Goal: Use online tool/utility: Utilize a website feature to perform a specific function

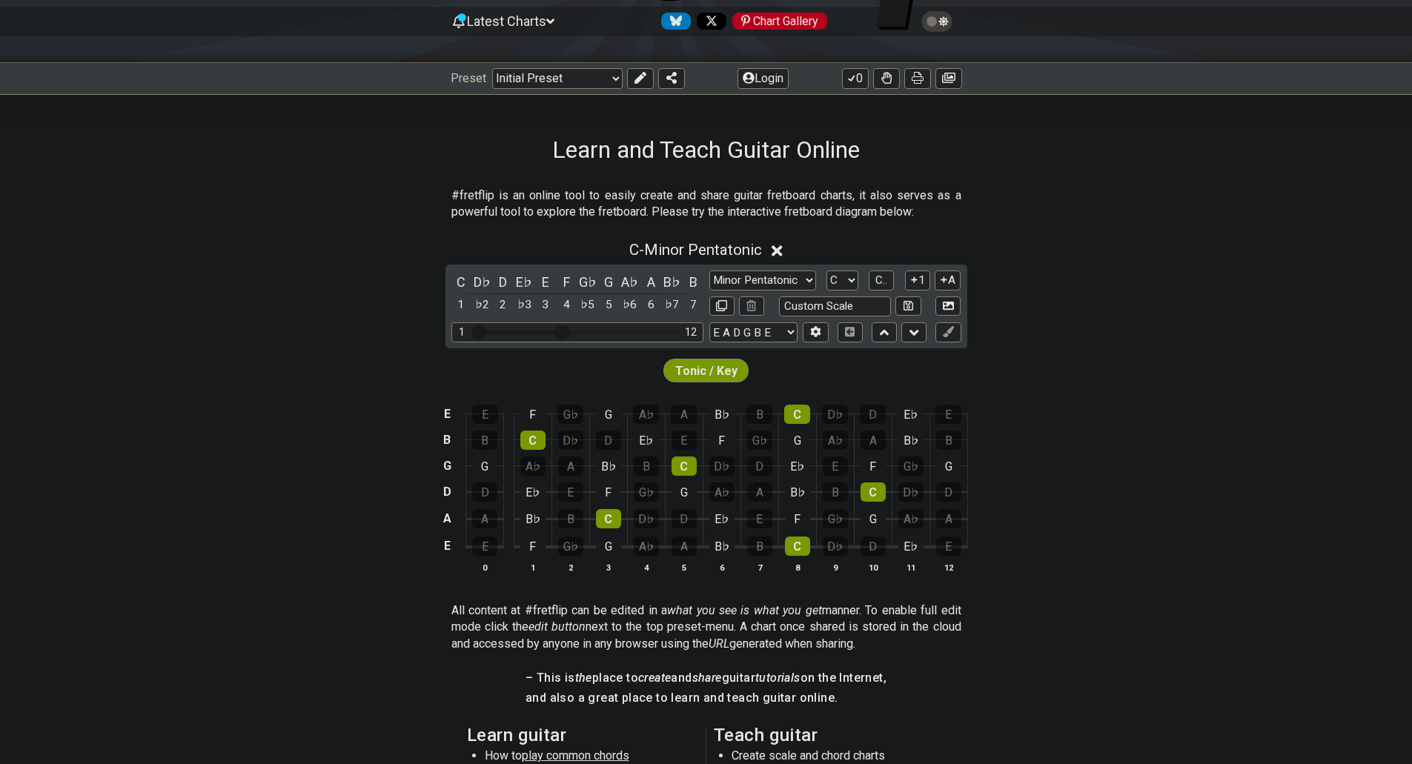
scroll to position [148, 0]
click at [632, 279] on div "A♭" at bounding box center [629, 281] width 19 height 20
click at [632, 279] on div "G♯" at bounding box center [629, 281] width 19 height 20
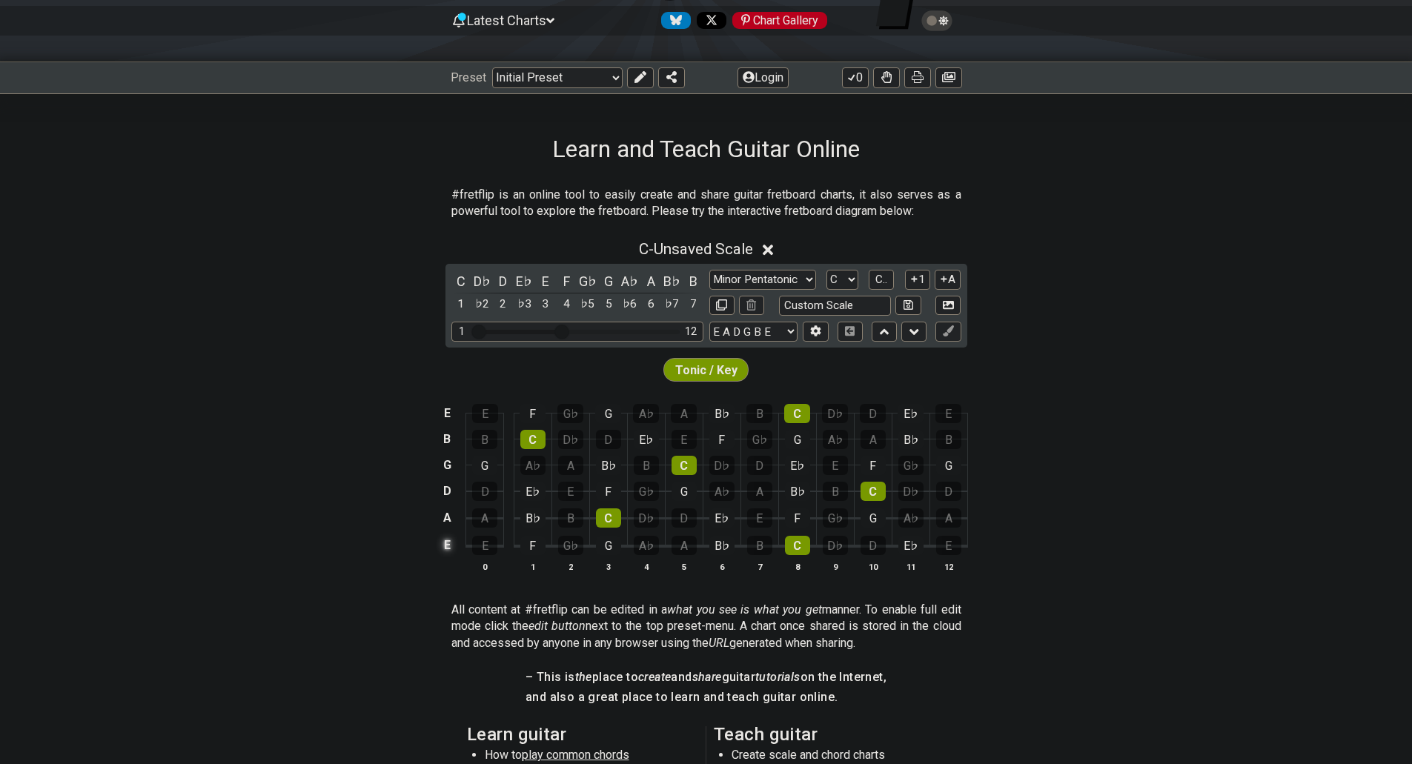
click at [453, 545] on td "E" at bounding box center [447, 545] width 18 height 28
click at [454, 551] on td "x" at bounding box center [447, 545] width 18 height 28
click at [453, 551] on td "o" at bounding box center [447, 545] width 18 height 28
click at [453, 551] on td at bounding box center [447, 545] width 18 height 28
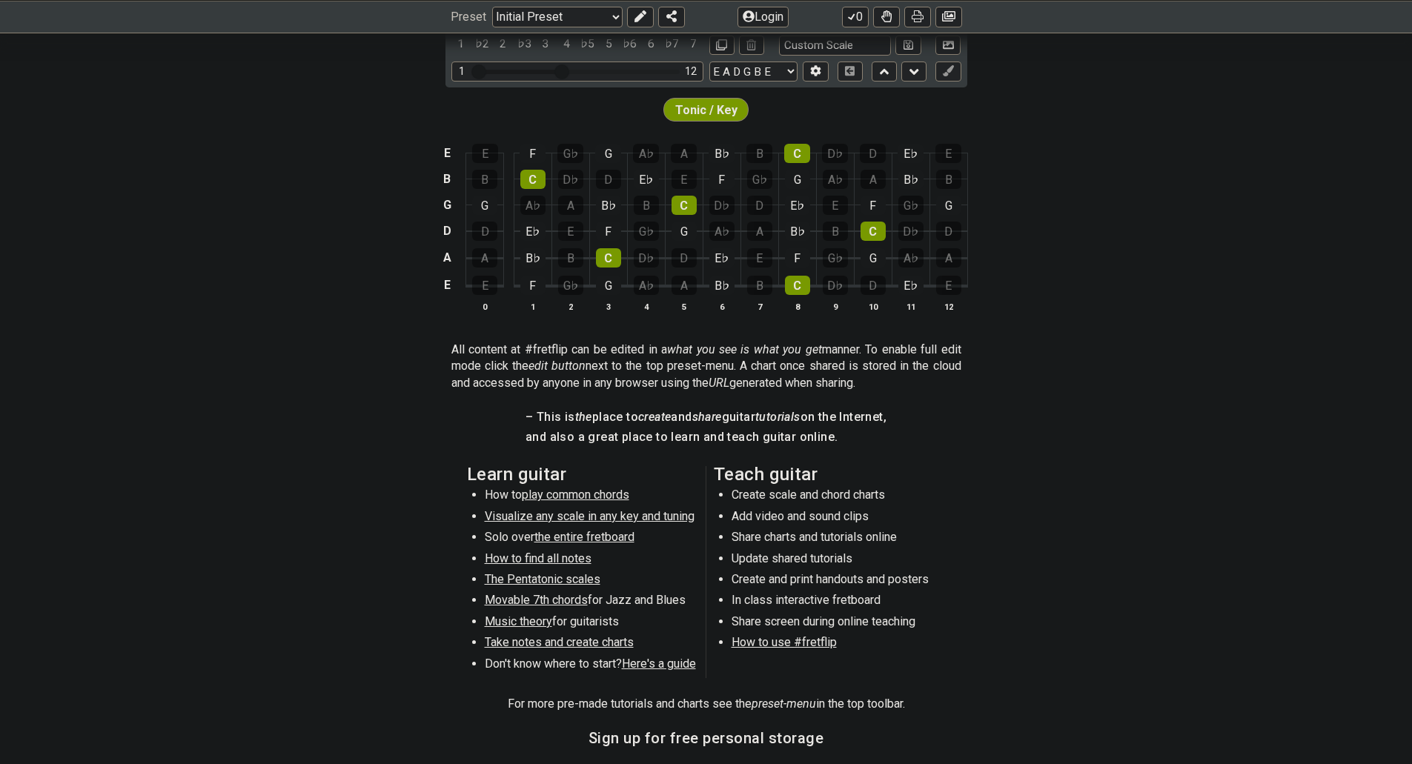
scroll to position [296, 0]
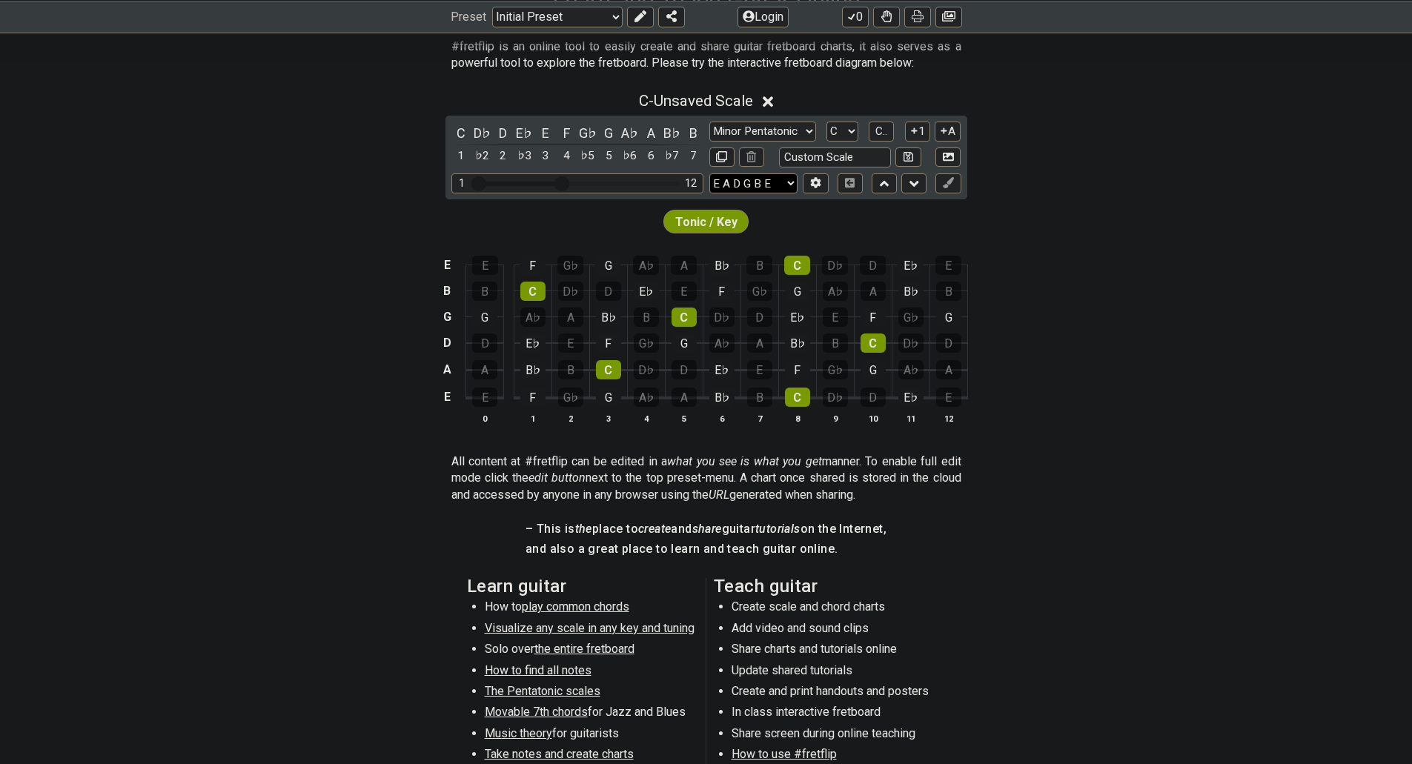
click at [747, 185] on select "E A D G B E E A D G B E E A D G B E B E A D F♯ B A D G C E A D A D G B E E♭ A♭ …" at bounding box center [753, 183] width 88 height 20
select select "D A D G B E"
click at [709, 173] on select "E A D G B E E A D G B E E A D G B E B E A D F♯ B A D G C E A D A D G B E E♭ A♭ …" at bounding box center [753, 183] width 88 height 20
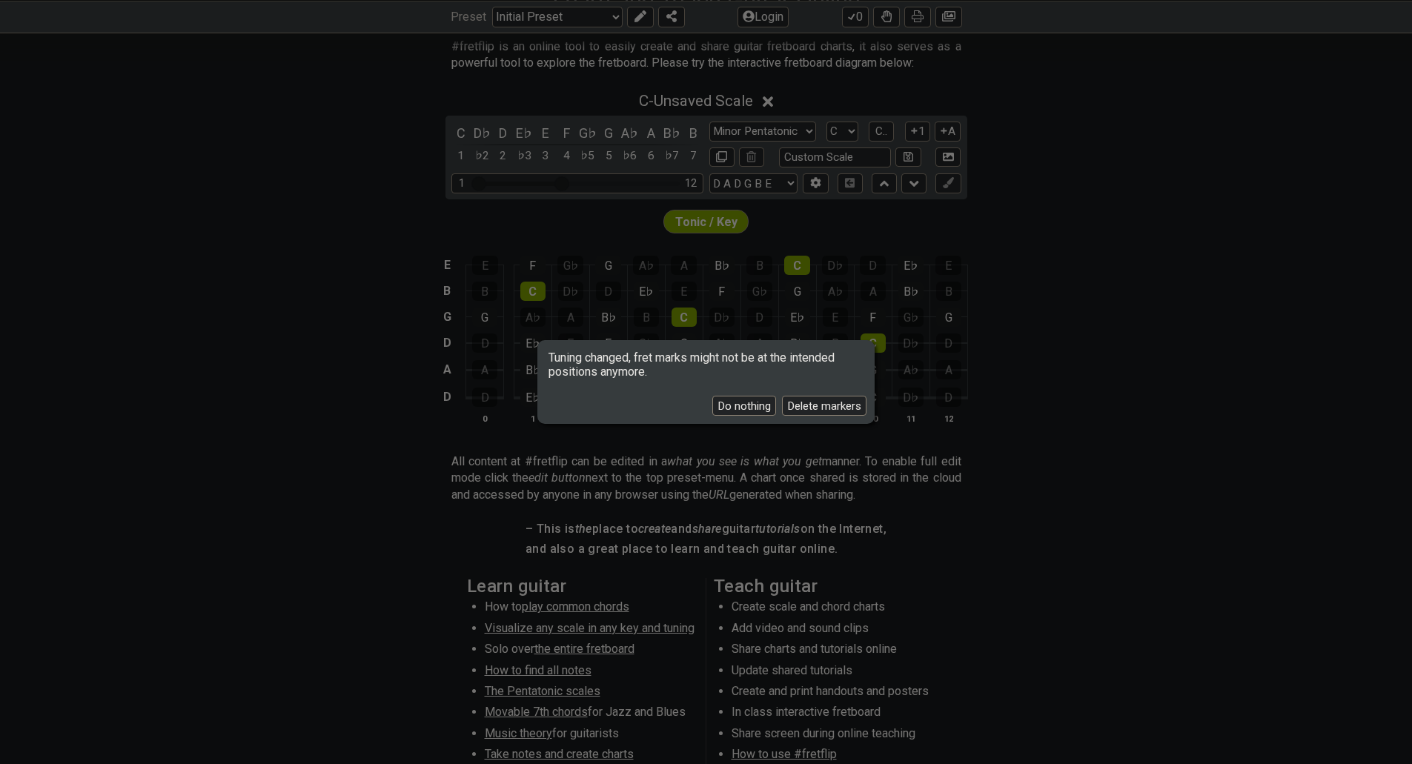
click at [789, 408] on button "Delete markers" at bounding box center [824, 406] width 84 height 20
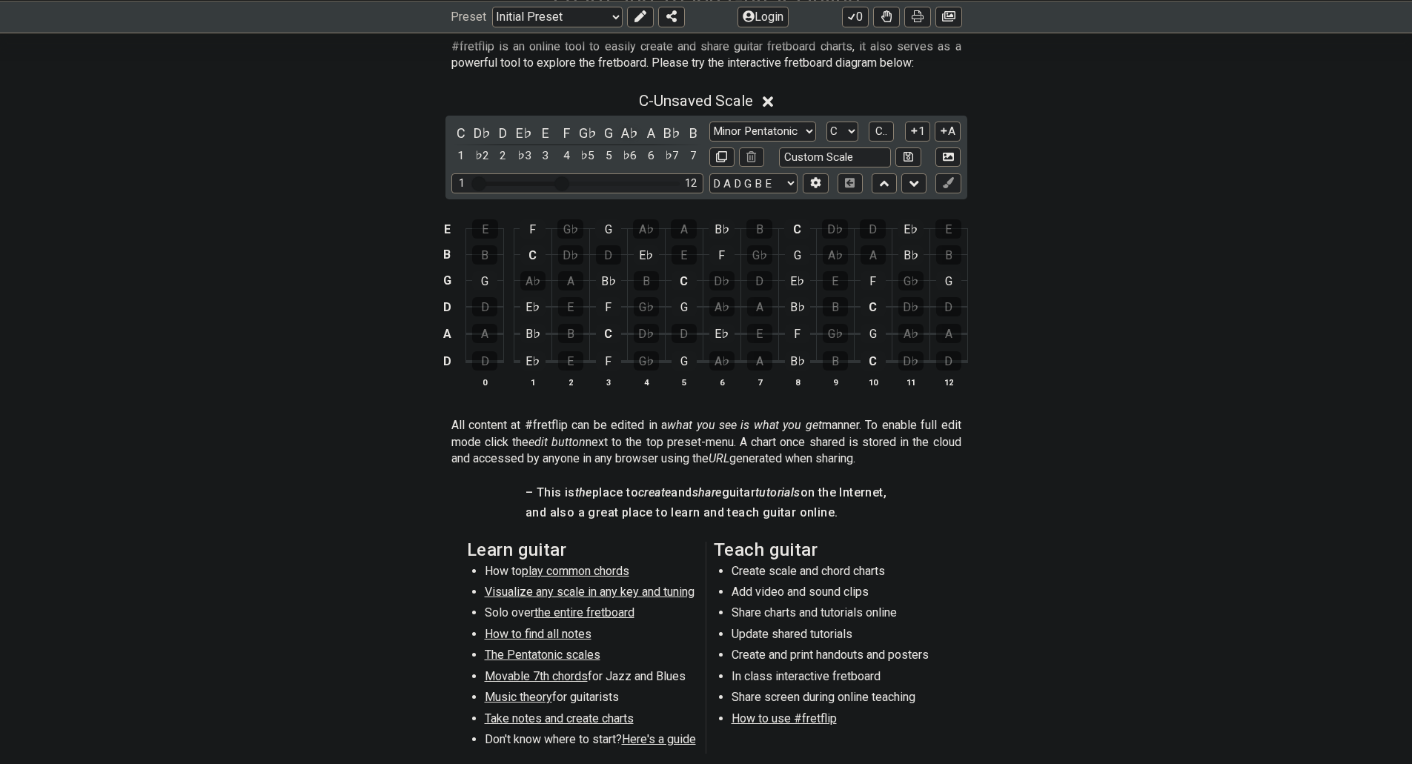
click at [631, 134] on div "A♭" at bounding box center [629, 133] width 19 height 20
click at [808, 130] on select "Minor Pentatonic Click to edit Minor Pentatonic Major Pentatonic Minor Blues Ma…" at bounding box center [762, 132] width 107 height 20
select select "Phrygian"
click at [709, 122] on select "Minor Pentatonic Click to edit Minor Pentatonic Major Pentatonic Minor Blues Ma…" at bounding box center [762, 132] width 107 height 20
click at [636, 133] on div "A♭" at bounding box center [629, 133] width 19 height 20
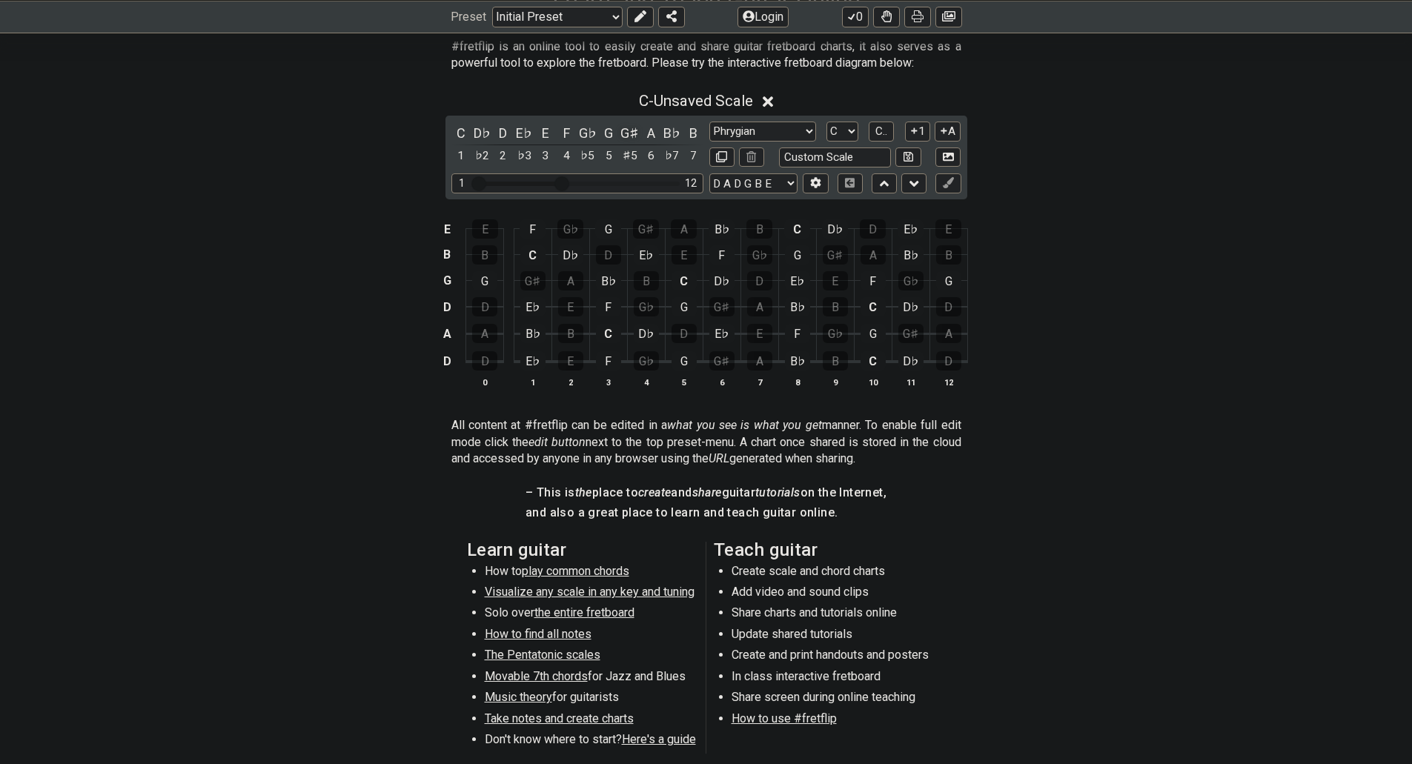
click at [636, 136] on div "G♯" at bounding box center [629, 133] width 19 height 20
click at [636, 133] on div "G♯" at bounding box center [629, 133] width 19 height 20
click at [634, 133] on div "A♭" at bounding box center [629, 133] width 19 height 20
click at [634, 133] on div "G♯" at bounding box center [629, 133] width 19 height 20
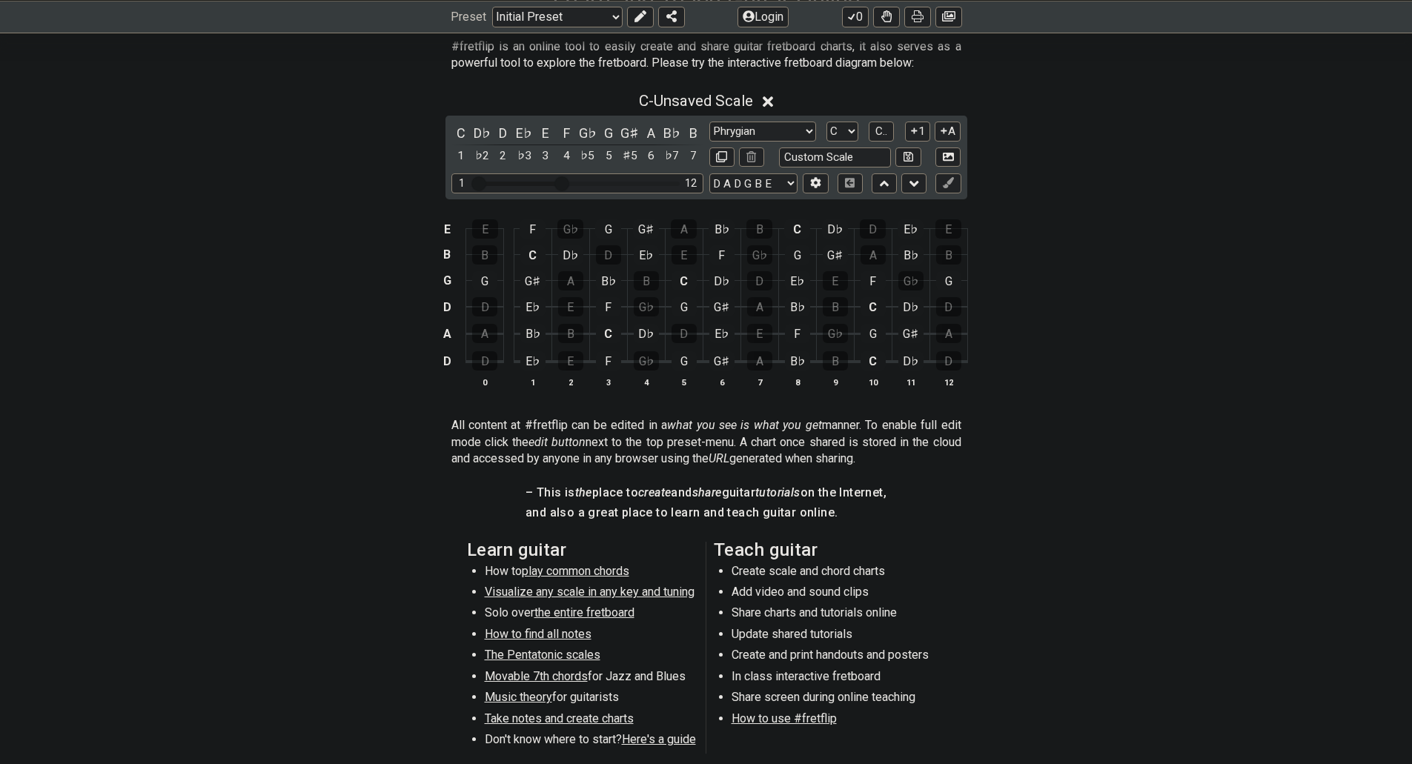
click at [634, 133] on div "G♯" at bounding box center [629, 133] width 19 height 20
click at [633, 133] on div "A♭" at bounding box center [629, 133] width 19 height 20
click at [633, 133] on div "G♯" at bounding box center [629, 133] width 19 height 20
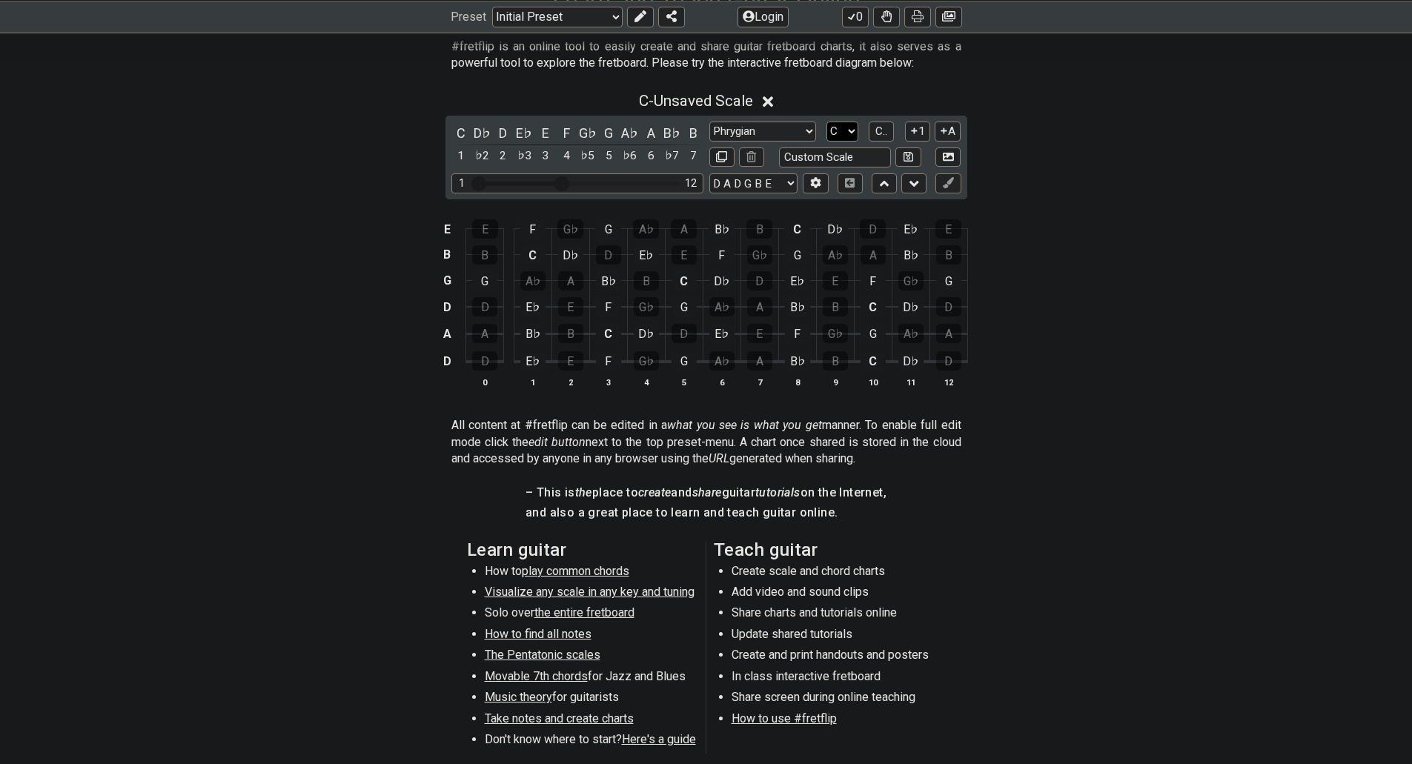
click at [841, 130] on select "A♭ A A♯ B♭ B C C♯ D♭ D D♯ E♭ E F F♯ G♭ G G♯" at bounding box center [842, 132] width 32 height 20
click at [660, 97] on span "C - Unsaved Scale" at bounding box center [696, 101] width 114 height 18
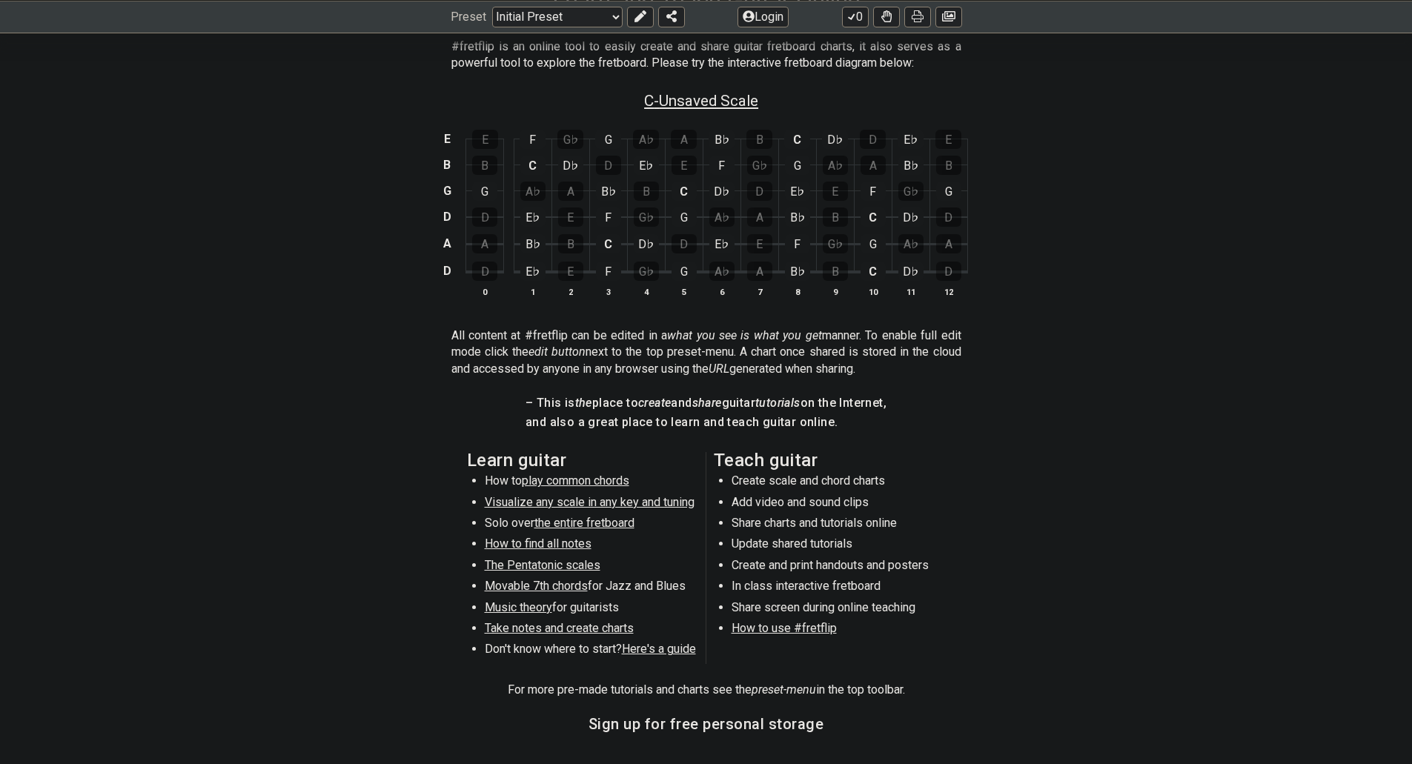
click at [669, 103] on span "C - Unsaved Scale" at bounding box center [701, 101] width 114 height 18
select select "Phrygian"
select select "C"
select select "D A D G B E"
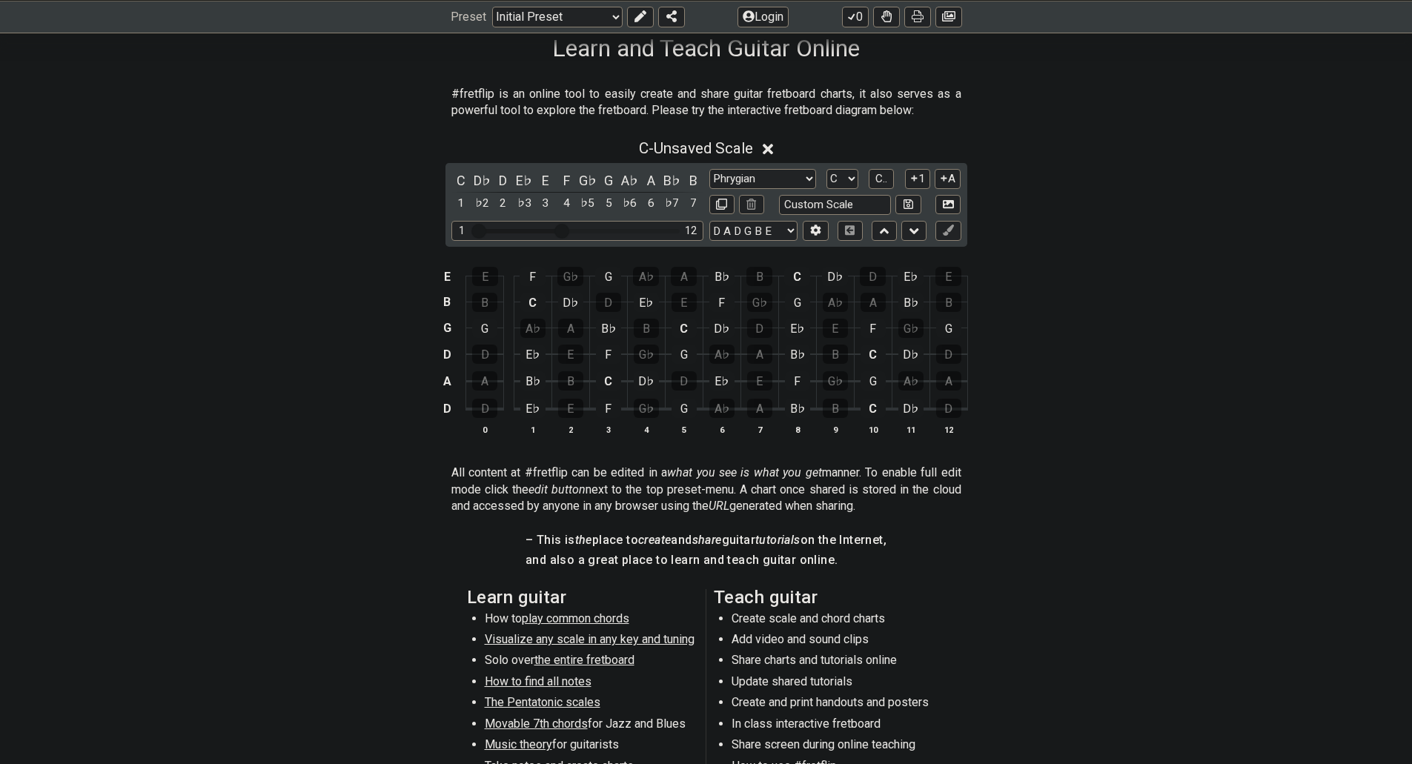
scroll to position [222, 0]
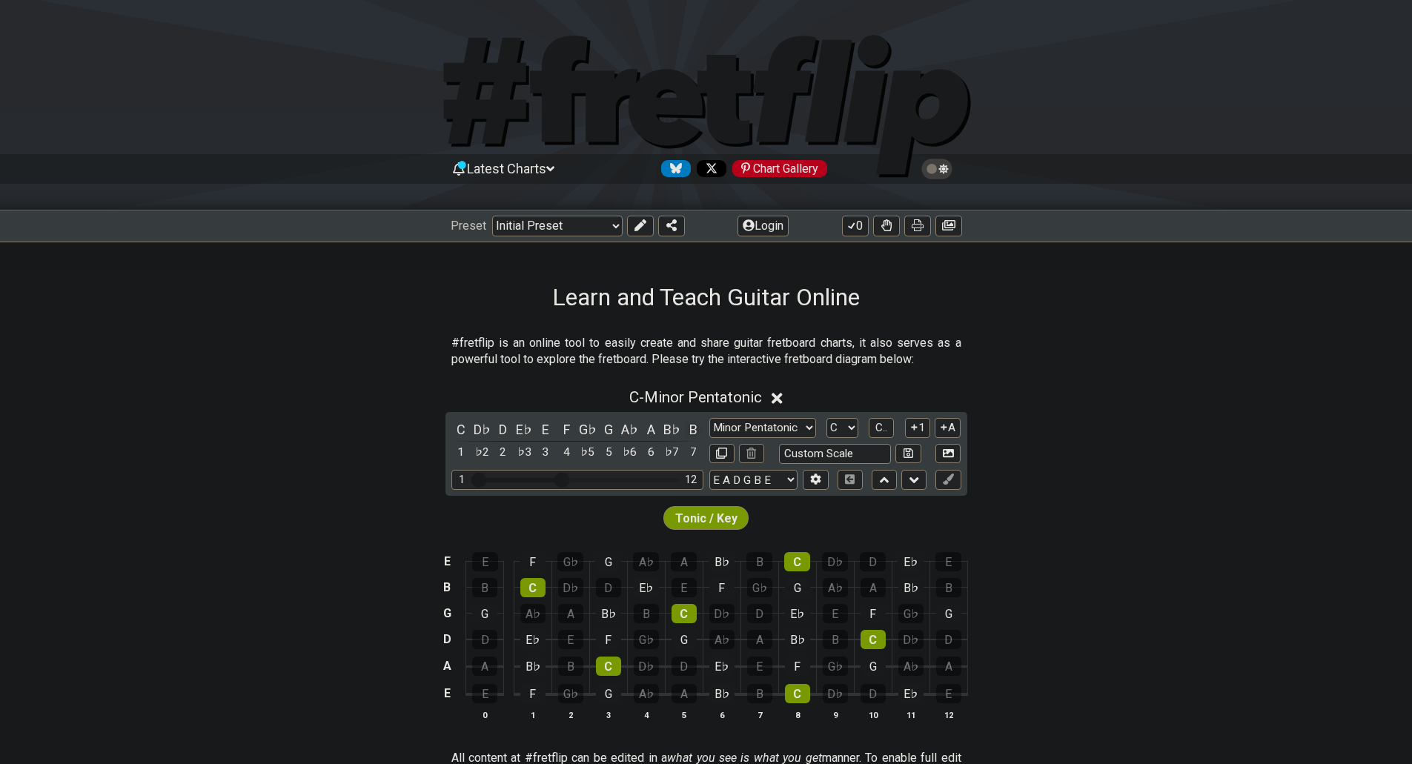
scroll to position [222, 0]
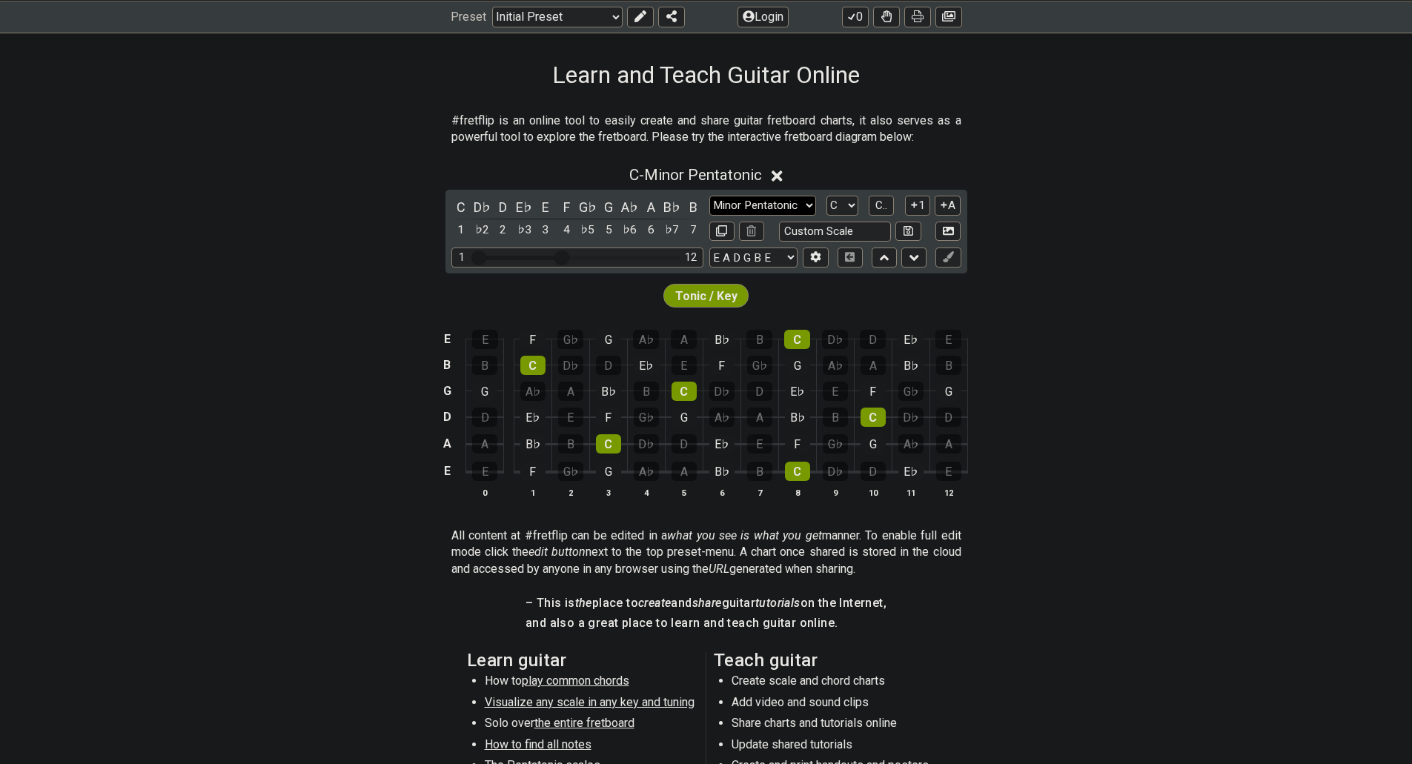
click at [732, 206] on select "Minor Pentatonic Click to edit Minor Pentatonic Major Pentatonic Minor Blues Ma…" at bounding box center [762, 206] width 107 height 20
select select "Phrygian"
click at [709, 196] on select "Minor Pentatonic Click to edit Minor Pentatonic Major Pentatonic Minor Blues Ma…" at bounding box center [762, 206] width 107 height 20
click at [843, 205] on select "A♭ A A♯ B♭ B C C♯ D♭ D D♯ E♭ E F F♯ G♭ G G♯" at bounding box center [842, 206] width 32 height 20
select select "A#"
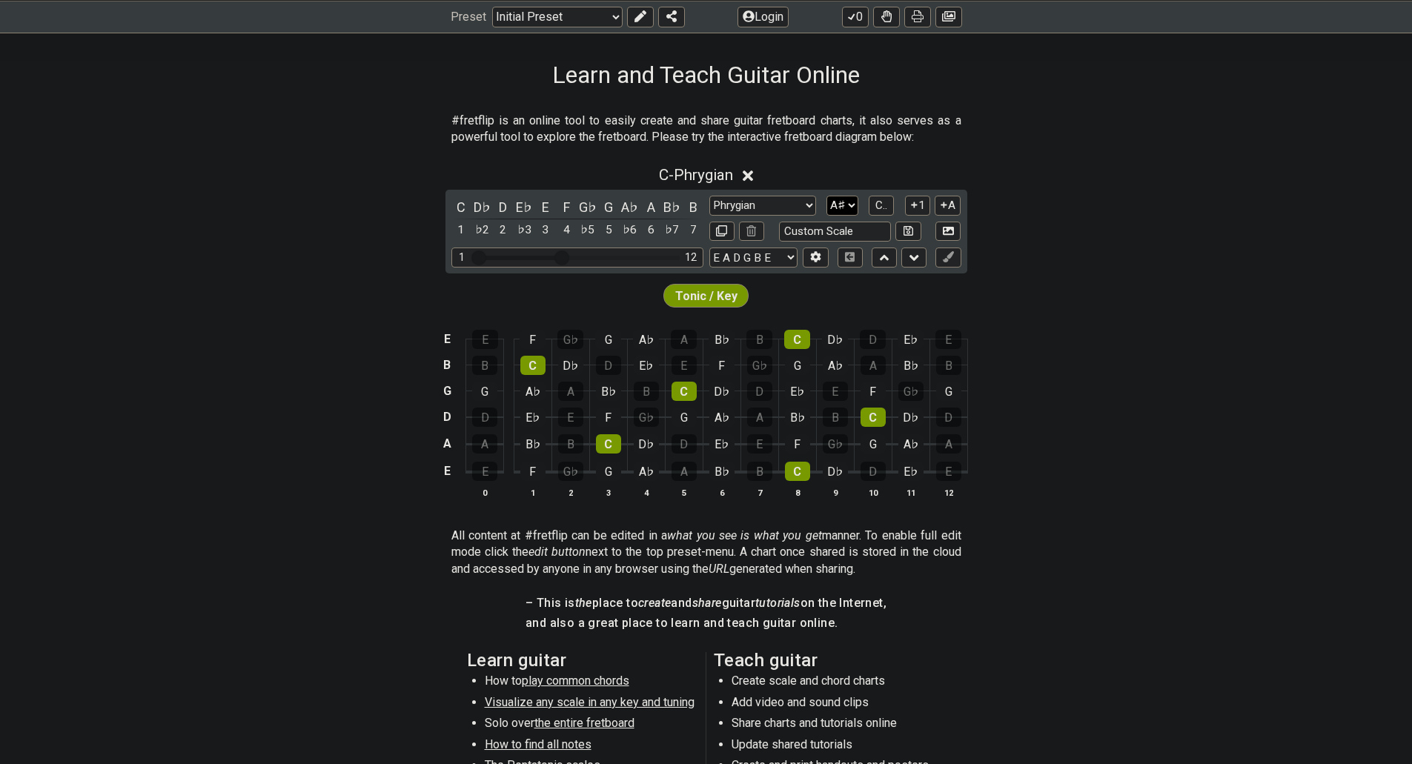
click at [826, 196] on select "A♭ A A♯ B♭ B C C♯ D♭ D D♯ E♭ E F F♯ G♭ G G♯" at bounding box center [842, 206] width 32 height 20
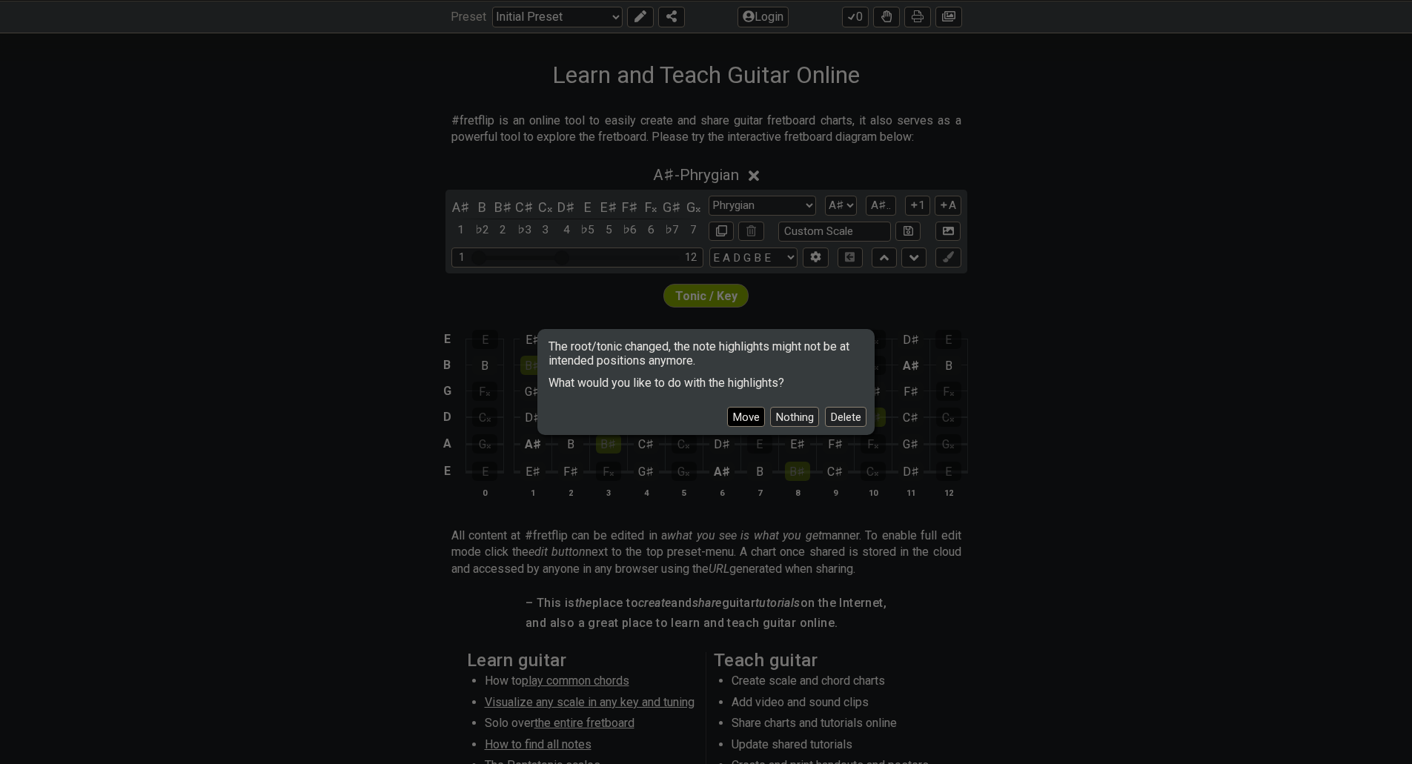
click at [755, 420] on button "Move" at bounding box center [746, 417] width 38 height 20
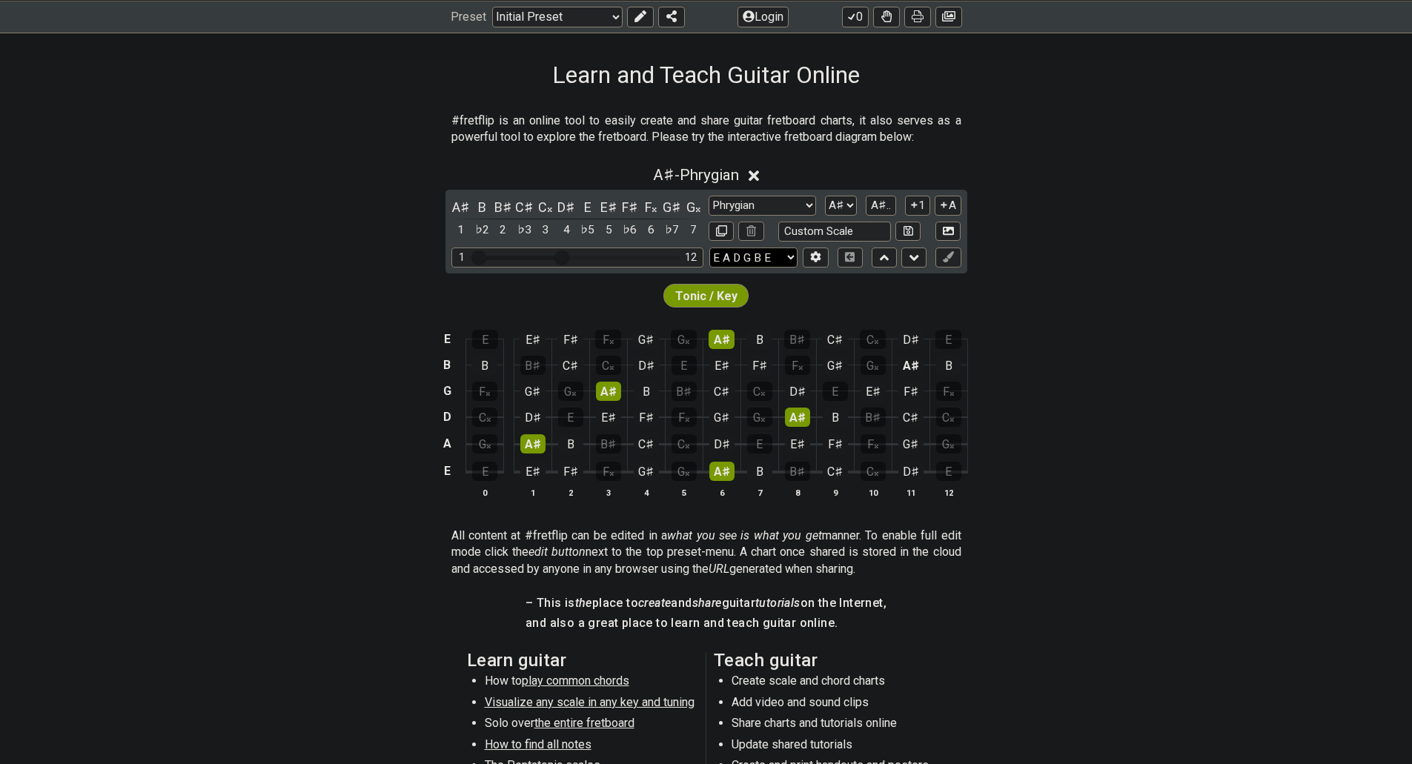
click at [778, 263] on select "E A D G B E E A D G B E E A D G B E B E A D F♯ B A D G C E A D A D G B E E♭ A♭ …" at bounding box center [753, 258] width 88 height 20
select select "D A D G B E"
click at [709, 248] on select "E A D G B E E A D G B E E A D G B E B E A D F♯ B A D G C E A D A D G B E E♭ A♭ …" at bounding box center [753, 258] width 88 height 20
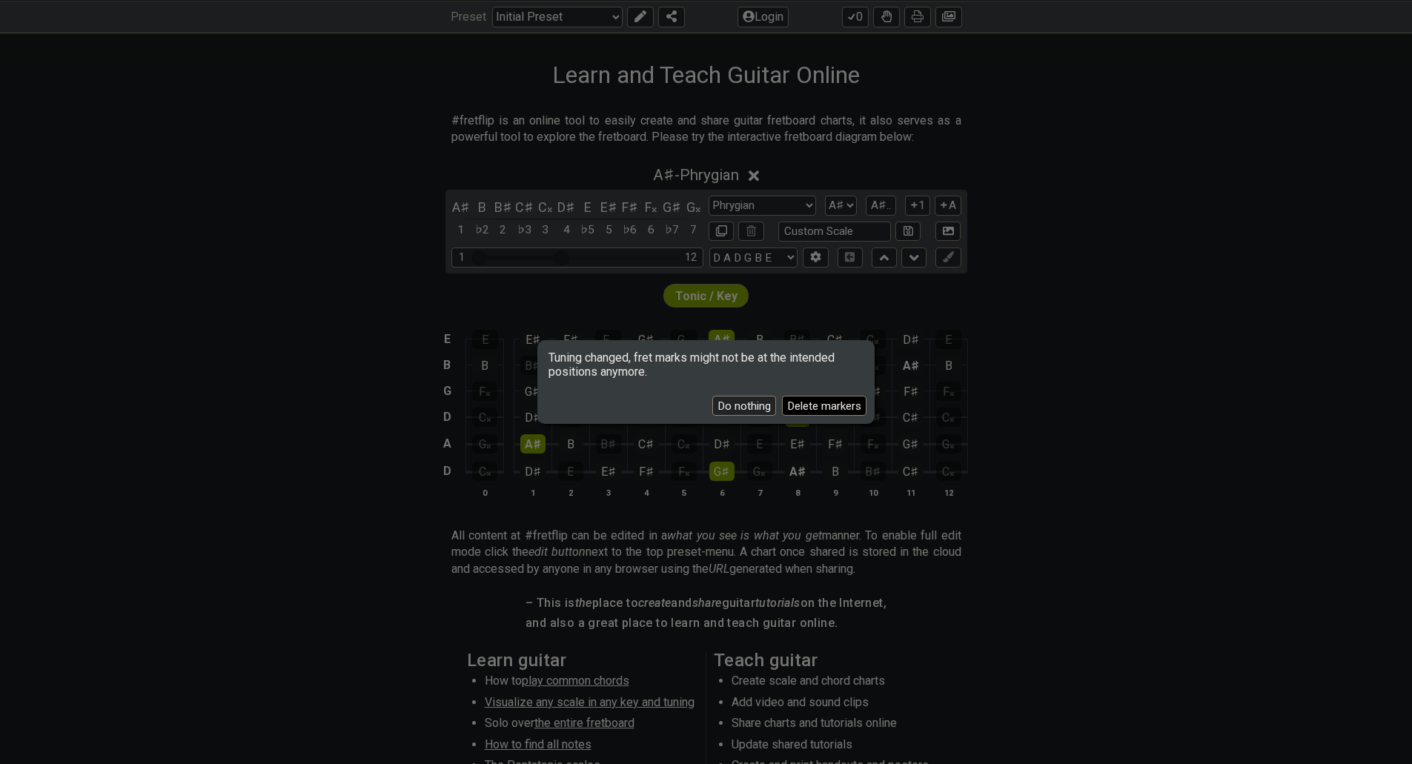
drag, startPoint x: 764, startPoint y: 413, endPoint x: 812, endPoint y: 413, distance: 48.2
click at [812, 413] on div "Do nothing Delete markers" at bounding box center [706, 400] width 332 height 43
click at [812, 413] on button "Delete markers" at bounding box center [824, 406] width 84 height 20
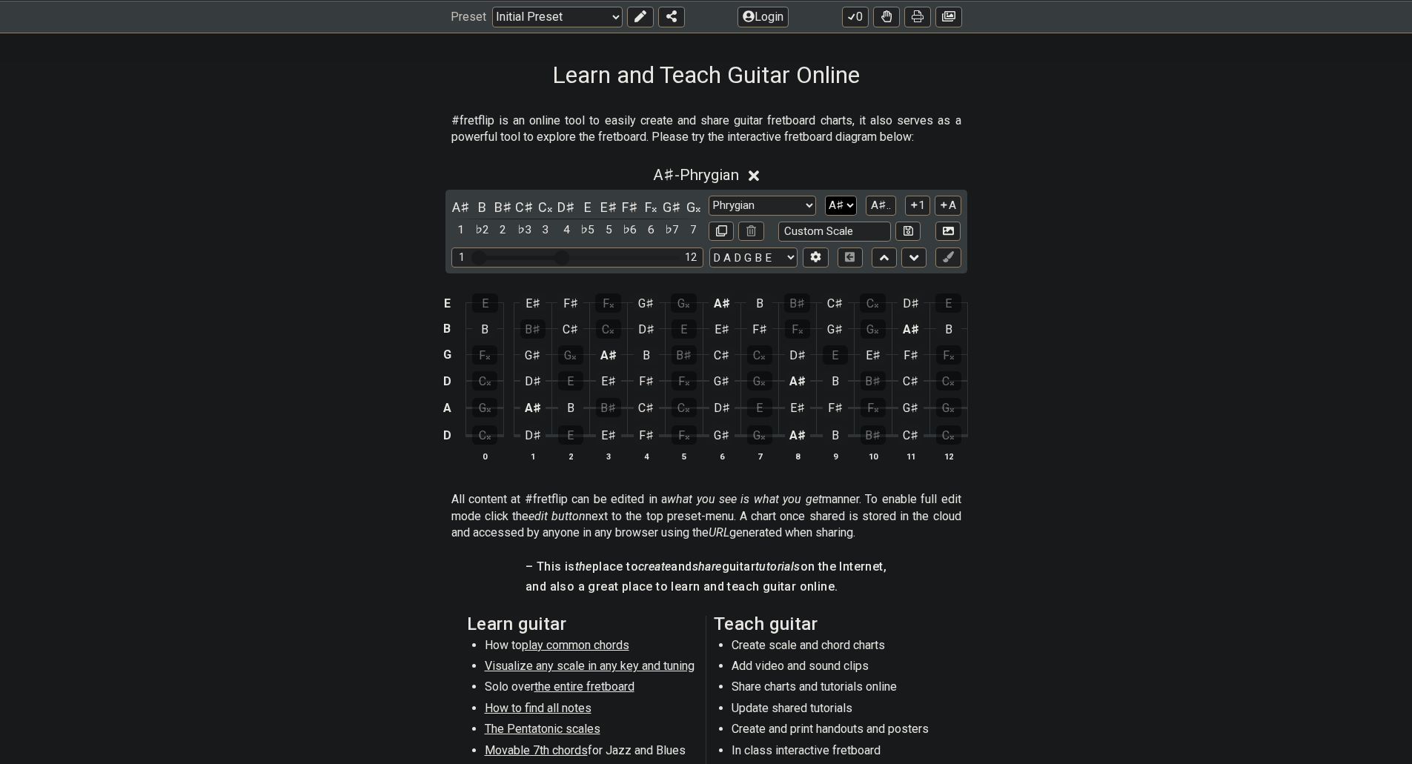
click at [833, 206] on select "A♭ A A♯ B♭ B C C♯ D♭ D D♯ E♭ E F F♯ G♭ G G♯" at bounding box center [841, 206] width 32 height 20
click at [836, 206] on select "A♭ A A♯ B♭ B C C♯ D♭ D D♯ E♭ E F F♯ G♭ G G♯" at bounding box center [841, 206] width 32 height 20
click at [846, 205] on select "A♭ A A♯ B♭ B C C♯ D♭ D D♯ E♭ E F F♯ G♭ G G♯" at bounding box center [841, 206] width 32 height 20
select select "A"
click at [826, 196] on select "A♭ A A♯ B♭ B C C♯ D♭ D D♯ E♭ E F F♯ G♭ G G♯" at bounding box center [841, 206] width 32 height 20
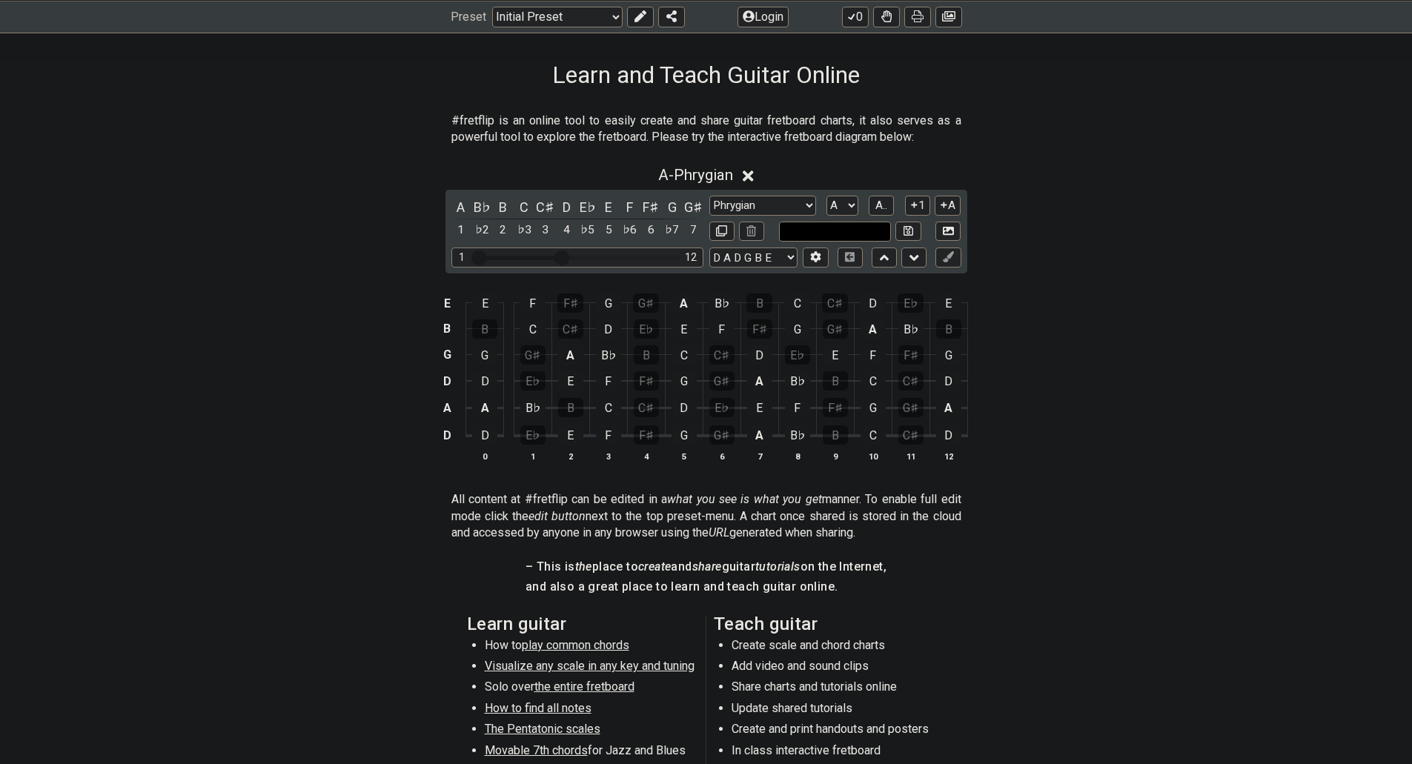
click at [881, 230] on input "text" at bounding box center [835, 232] width 113 height 20
type input "Custom Scale"
click at [1051, 243] on div "A - Phrygian A B♭ B C C♯ D E♭ E F F♯ G G♯ 1 ♭2 2 ♭3 3 4 ♭5 5 ♭6 6 ♭7 7 Minor Pe…" at bounding box center [706, 319] width 1412 height 325
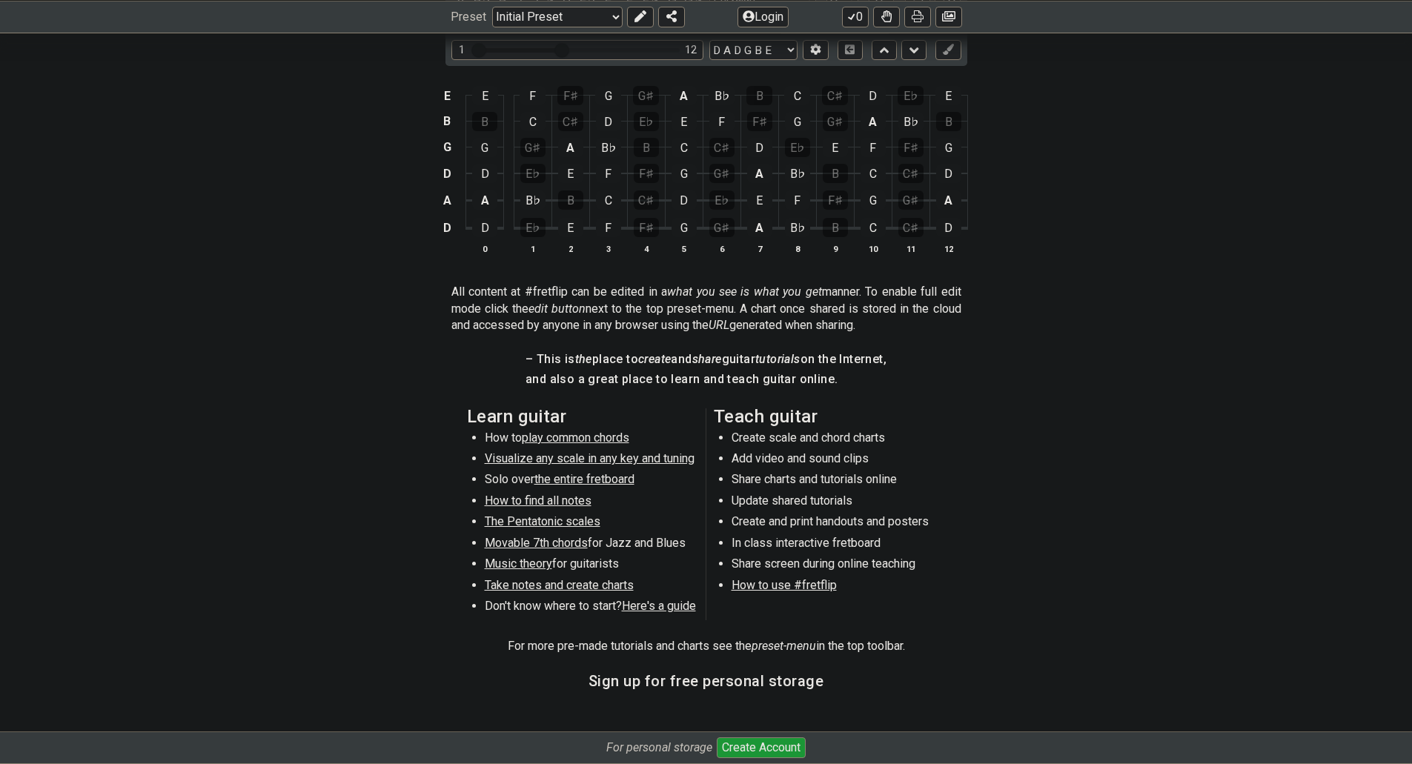
scroll to position [445, 0]
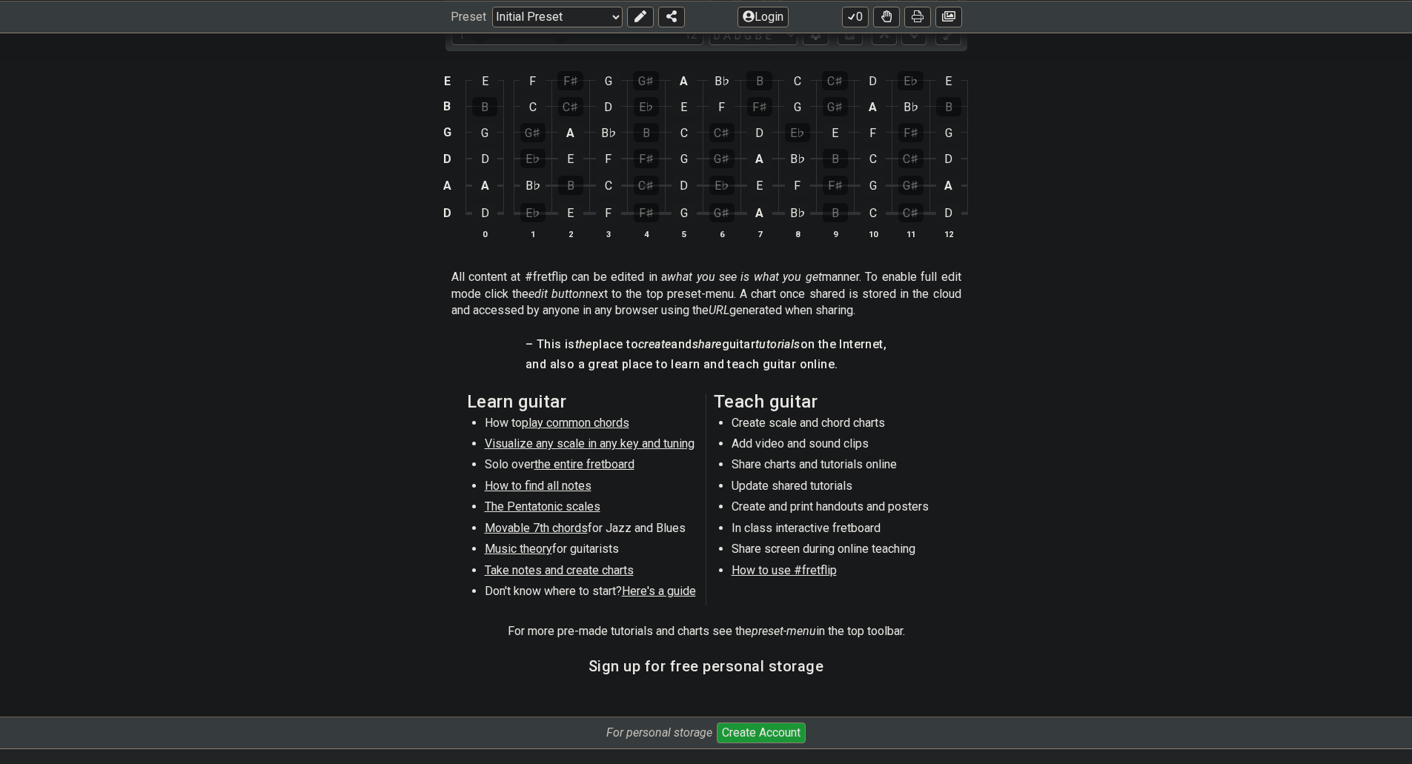
click at [543, 424] on span "play common chords" at bounding box center [575, 423] width 107 height 14
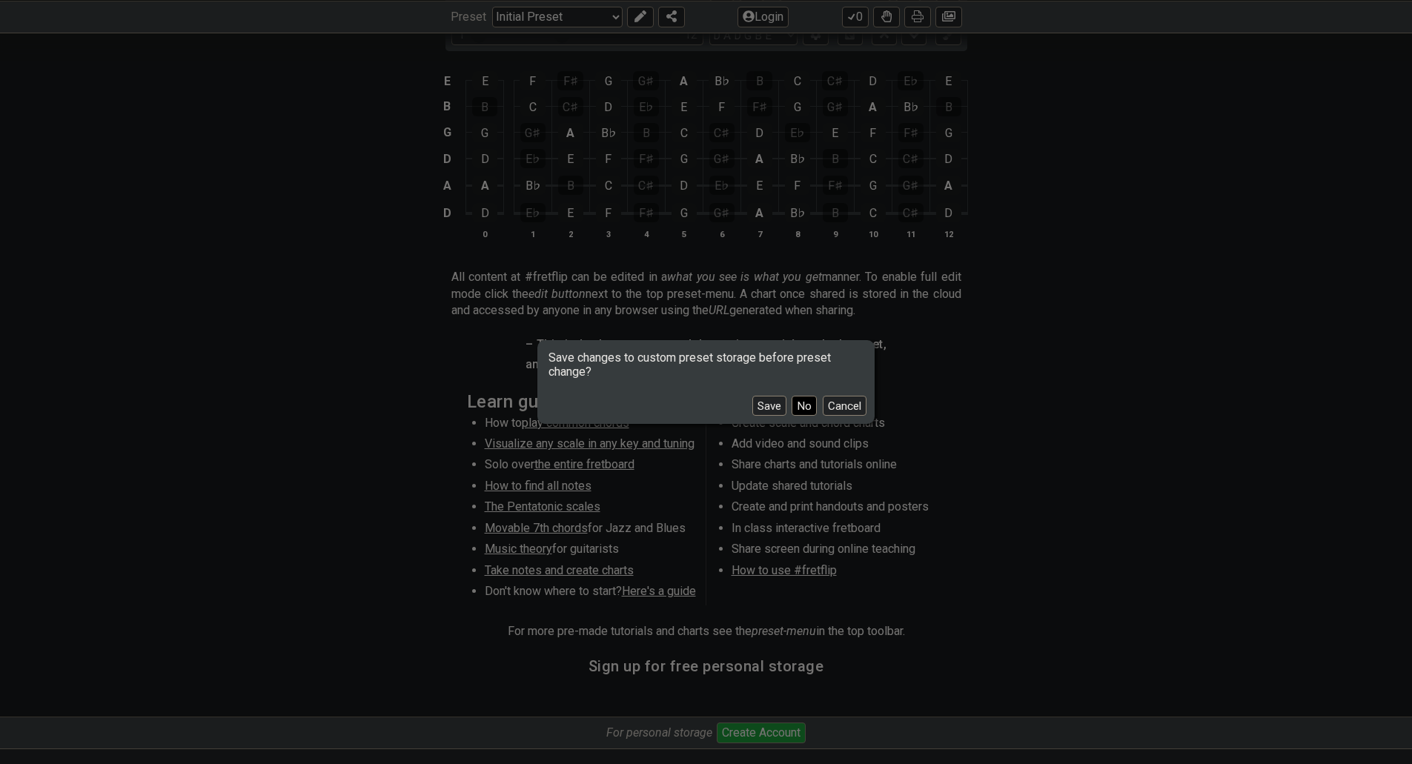
click at [799, 406] on button "No" at bounding box center [804, 406] width 25 height 20
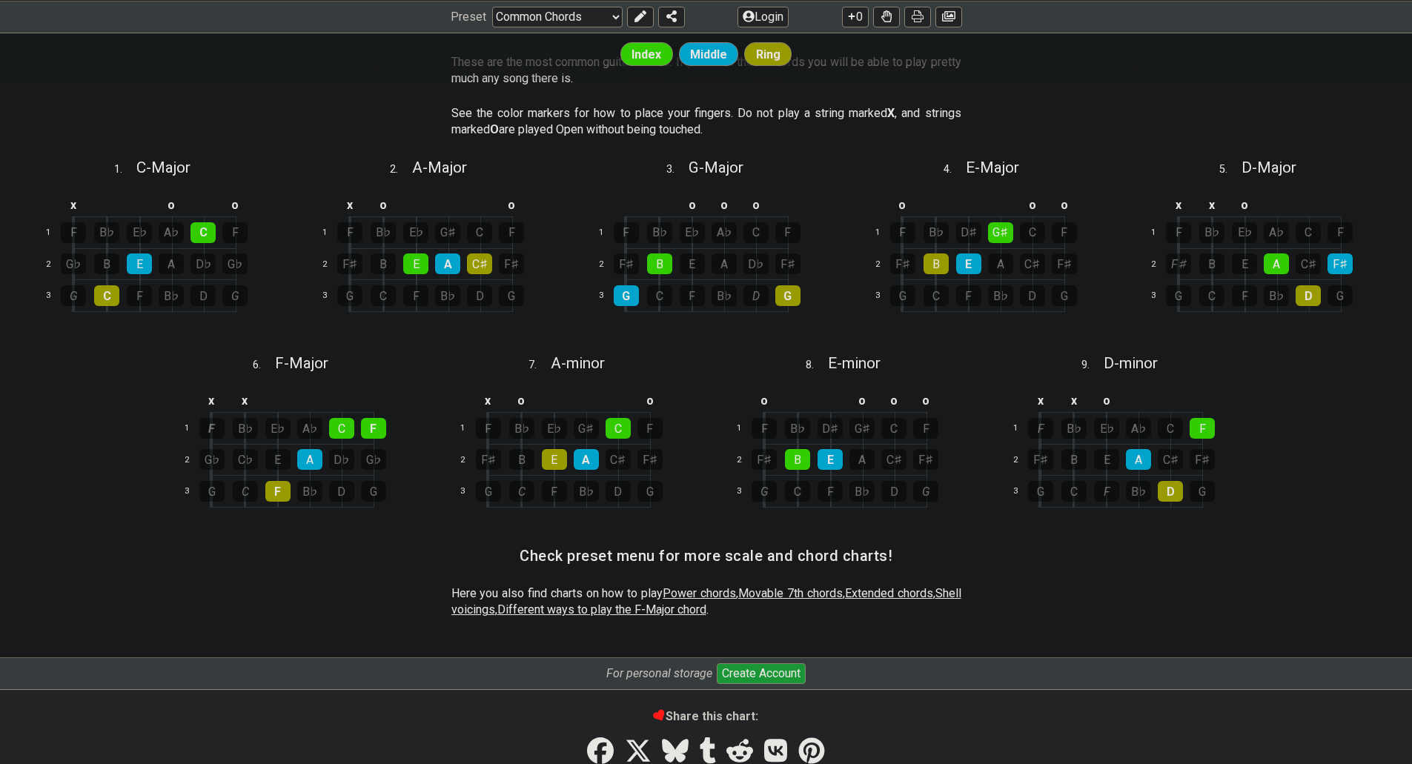
scroll to position [442, 0]
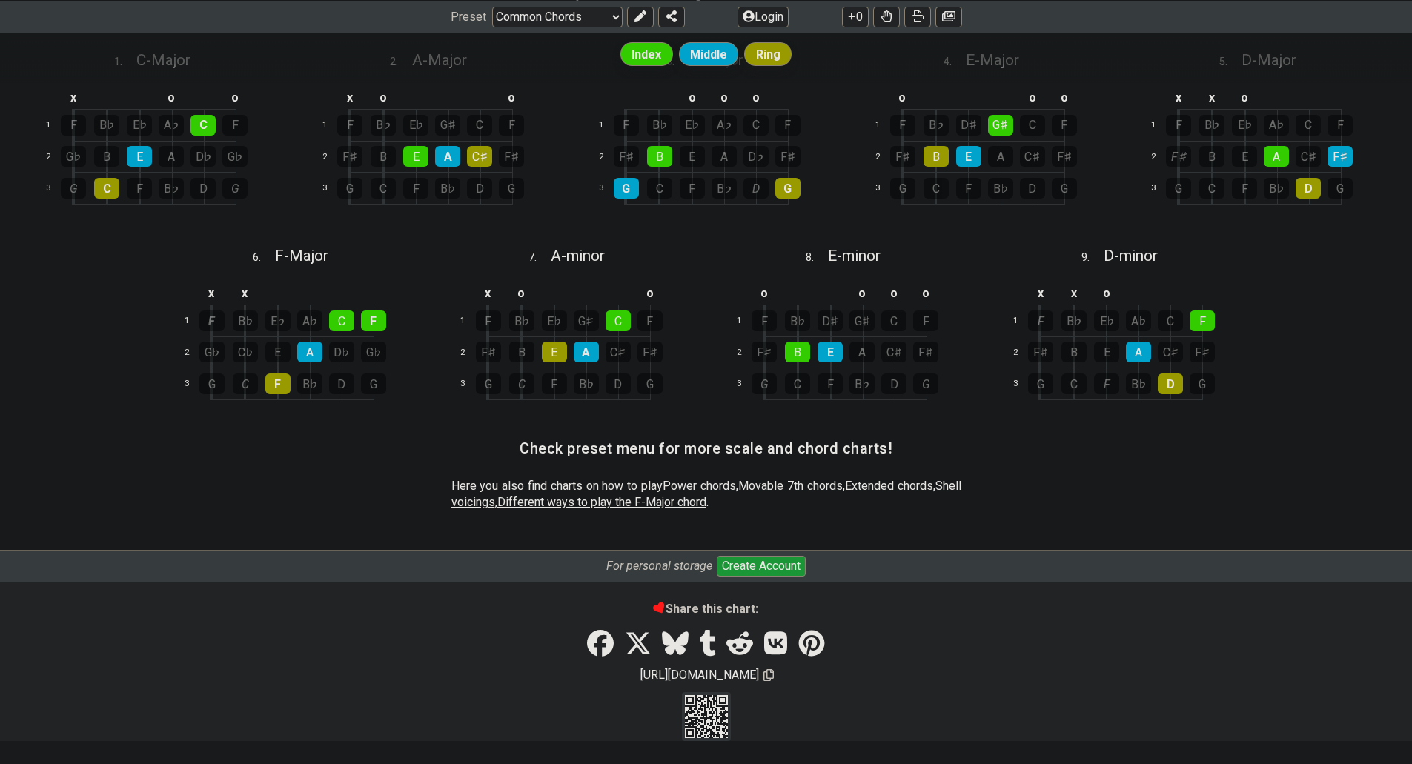
click at [703, 482] on span "Power chords" at bounding box center [699, 486] width 73 height 14
select select "/power-chords"
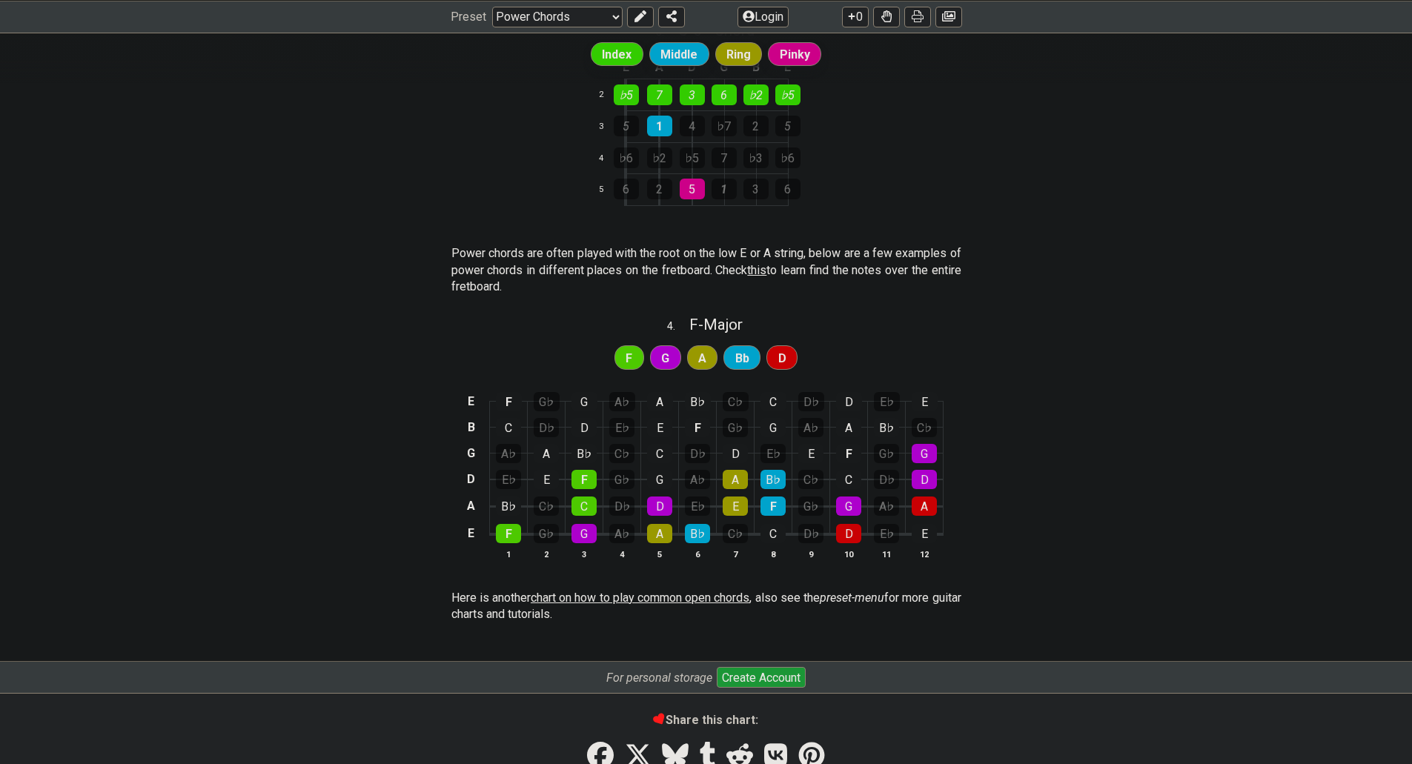
scroll to position [881, 0]
